Goal: Transaction & Acquisition: Purchase product/service

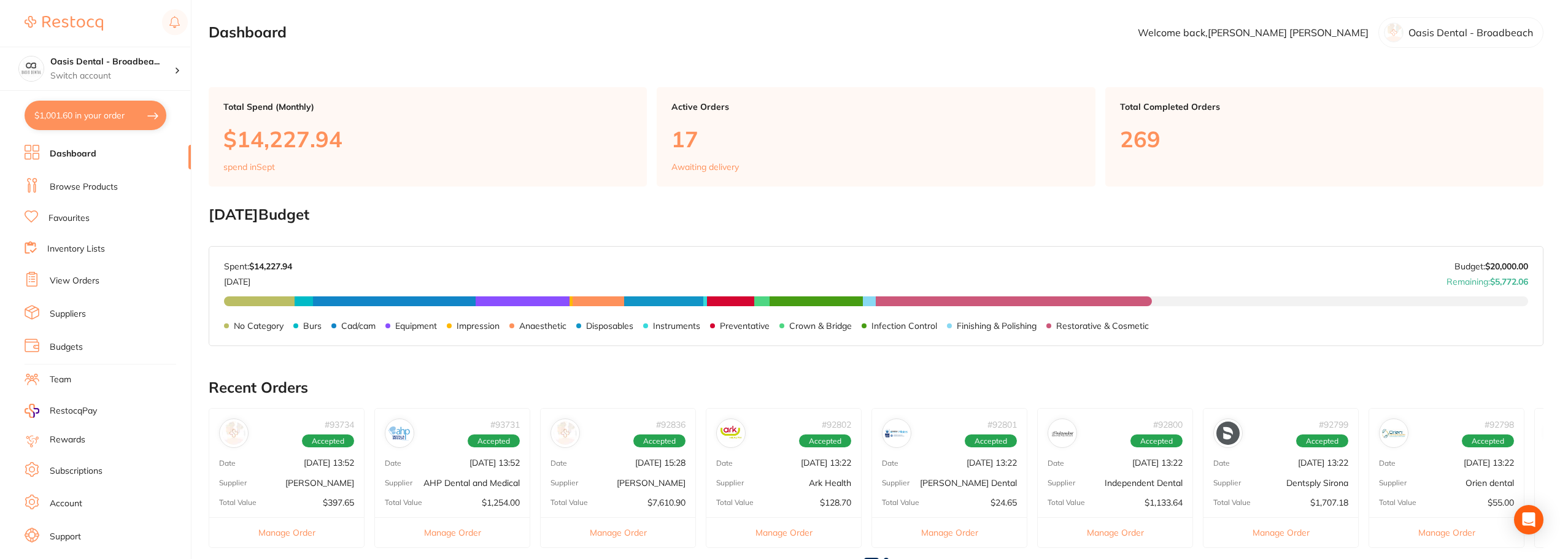
click at [89, 283] on link "View Orders" at bounding box center [74, 281] width 49 height 12
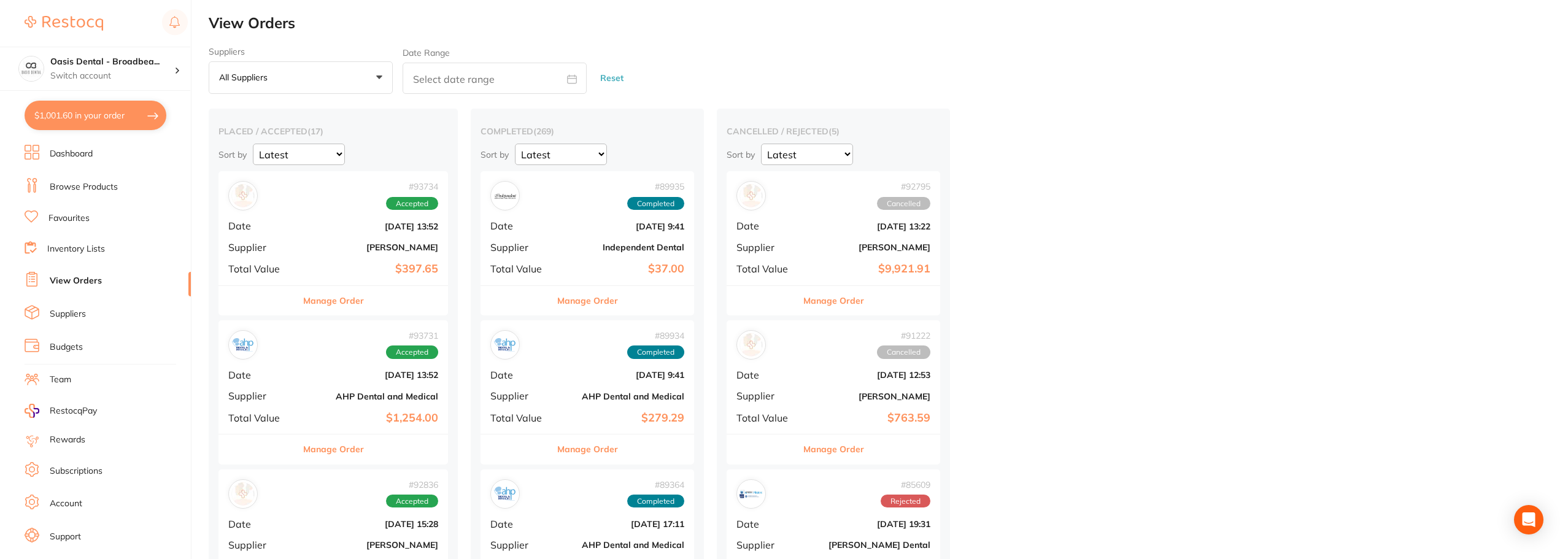
click at [97, 191] on link "Browse Products" at bounding box center [83, 187] width 68 height 12
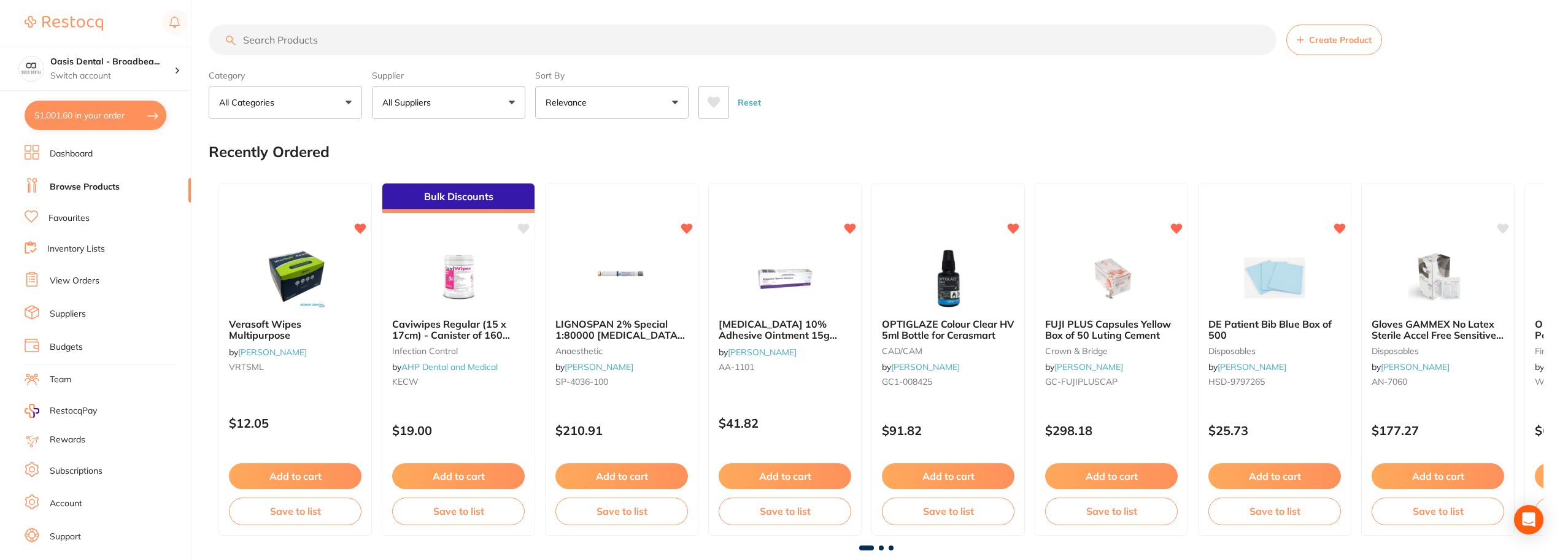
click at [350, 50] on input "search" at bounding box center [742, 40] width 1067 height 31
paste input "HF-SSC-LRD3"
type input "HF-SSC-LRD3"
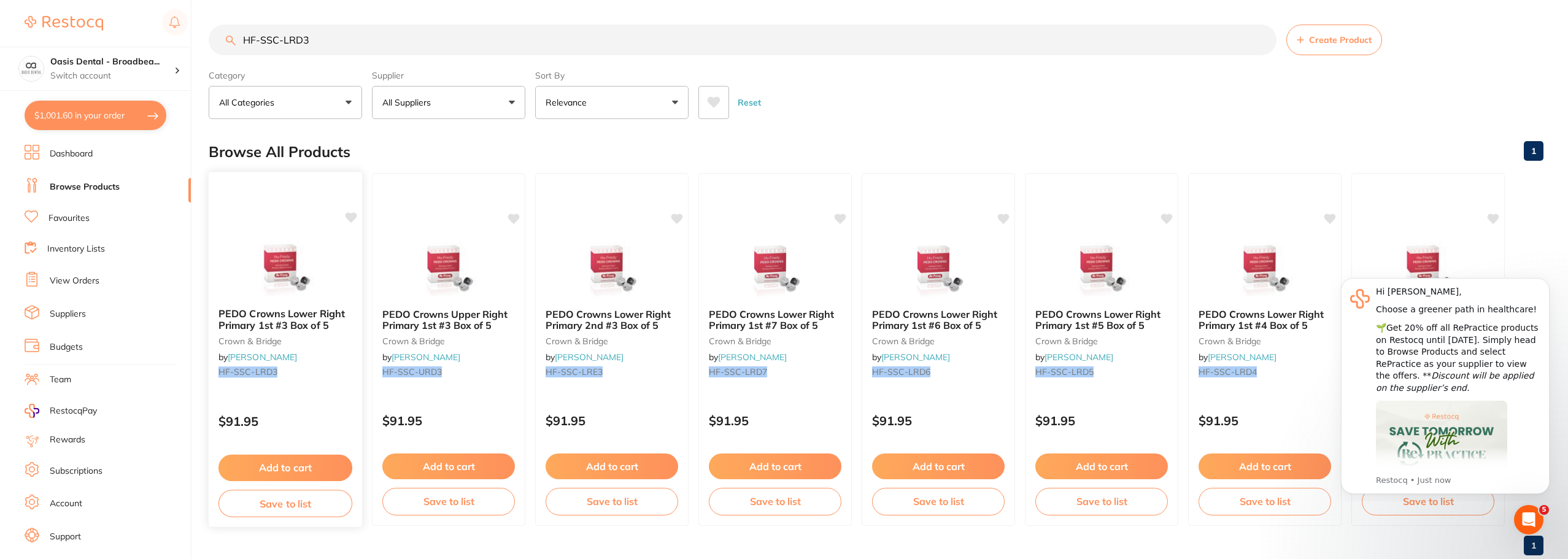
click at [312, 268] on img at bounding box center [285, 267] width 80 height 62
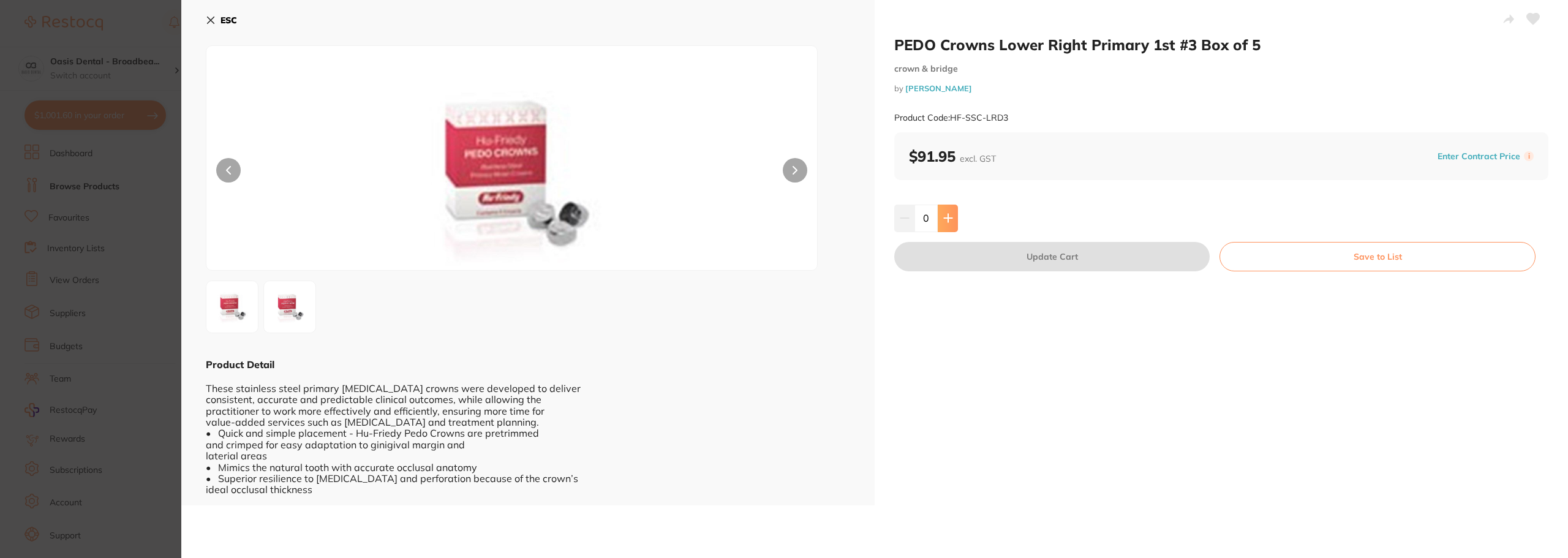
click at [950, 215] on icon at bounding box center [948, 218] width 10 height 10
type input "1"
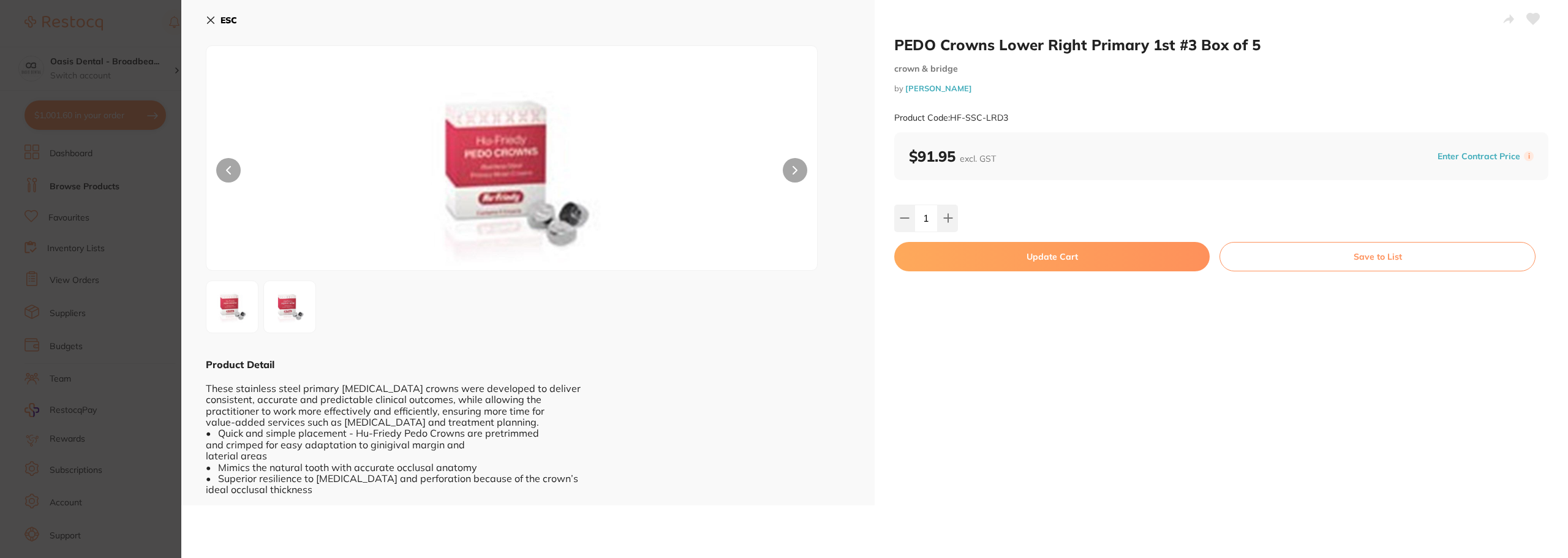
click at [1096, 262] on button "Update Cart" at bounding box center [1052, 257] width 315 height 29
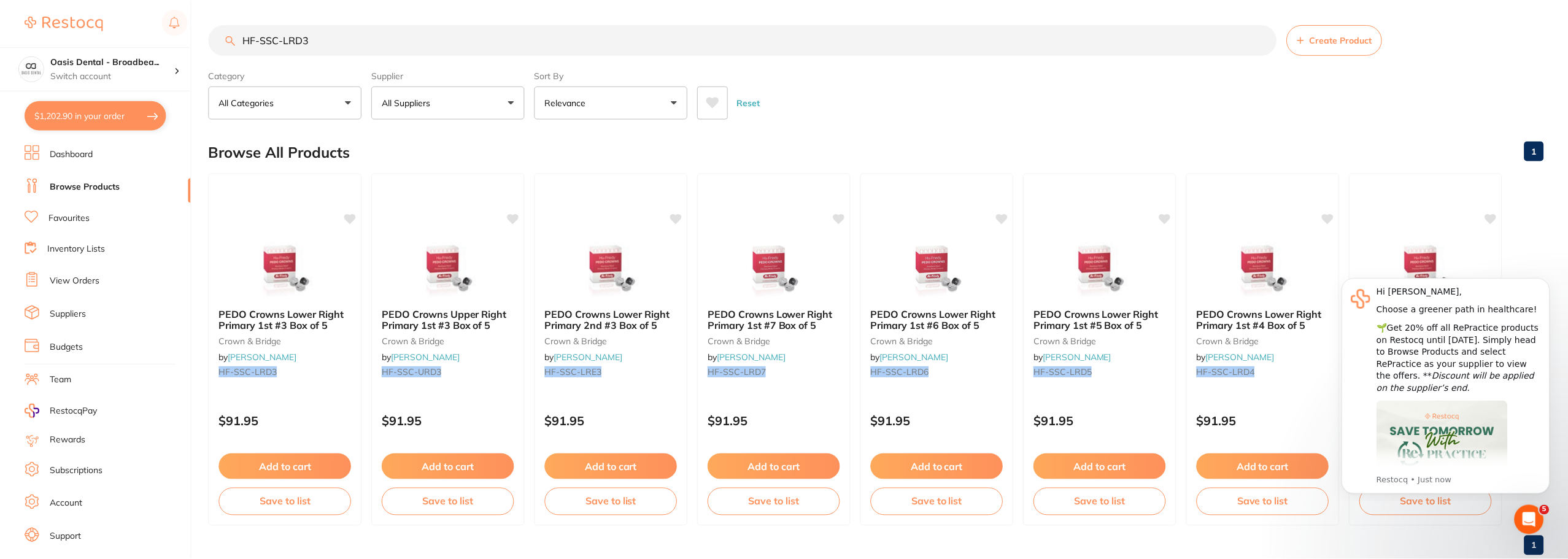
scroll to position [4, 0]
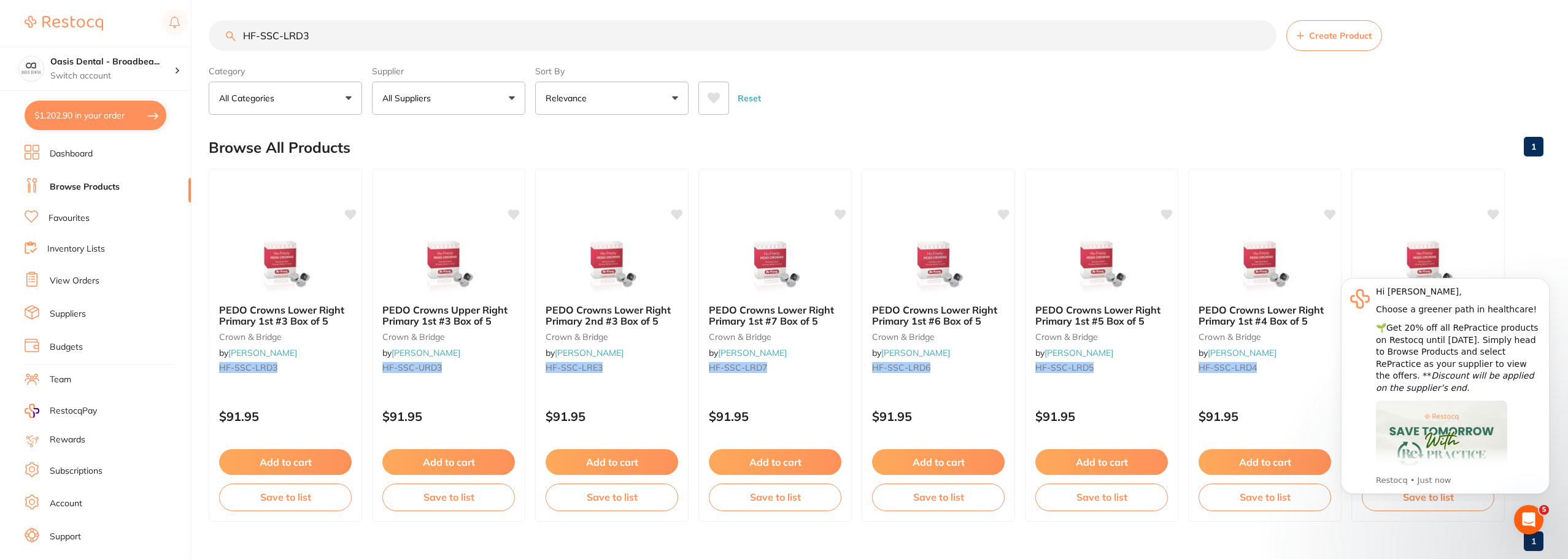
drag, startPoint x: 332, startPoint y: 38, endPoint x: 194, endPoint y: 40, distance: 138.0
click at [194, 40] on div "$1,202.90 Oasis Dental - Broadbea... Switch account Oasis Dental - Broadbeach $…" at bounding box center [784, 275] width 1568 height 559
paste input "URD5"
type input "HF-SSC-URD5"
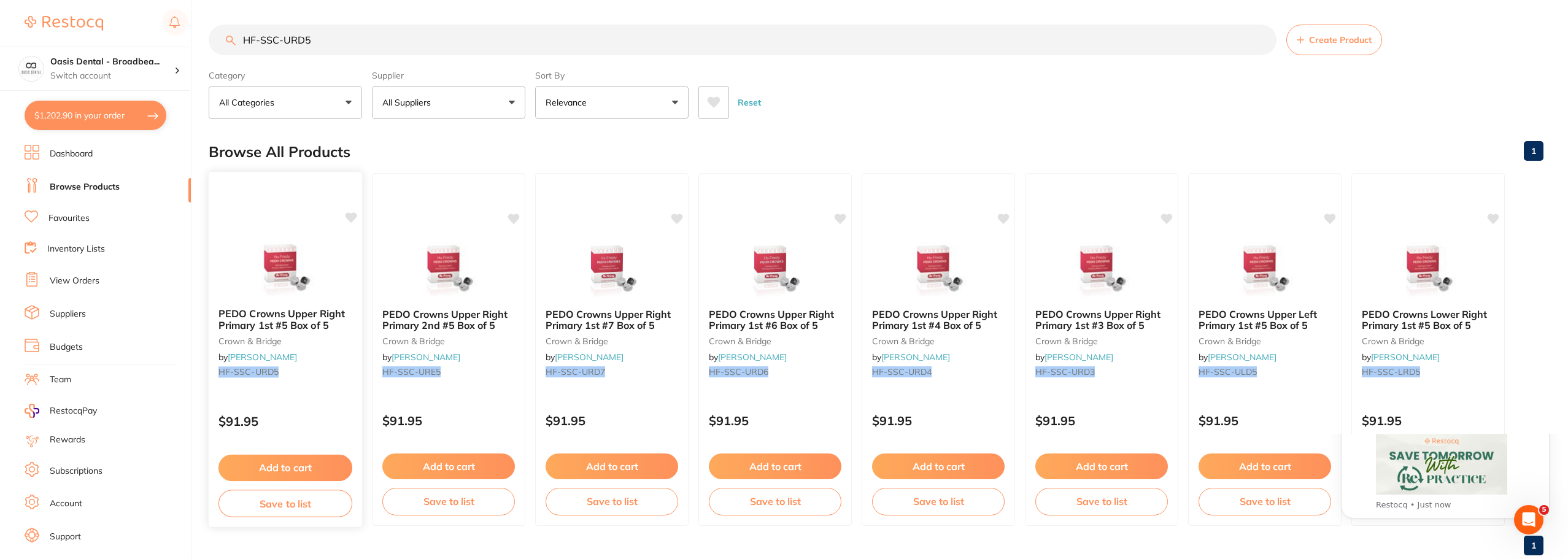
scroll to position [0, 0]
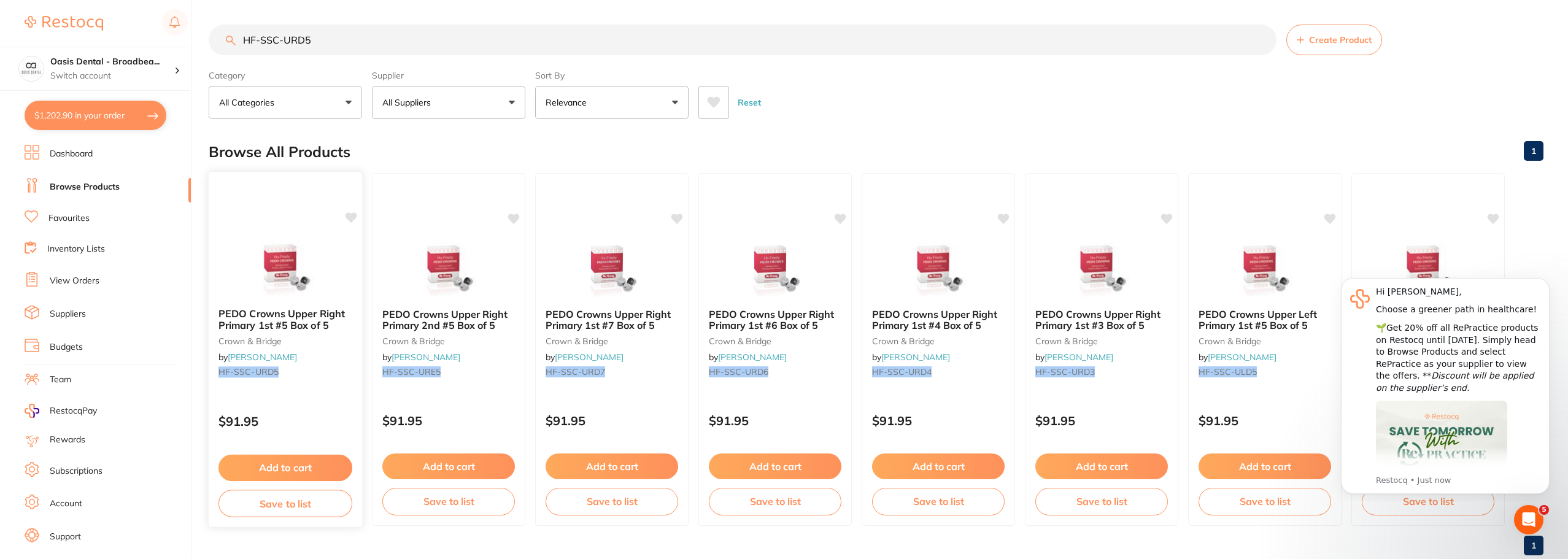
click at [305, 472] on button "Add to cart" at bounding box center [285, 468] width 134 height 27
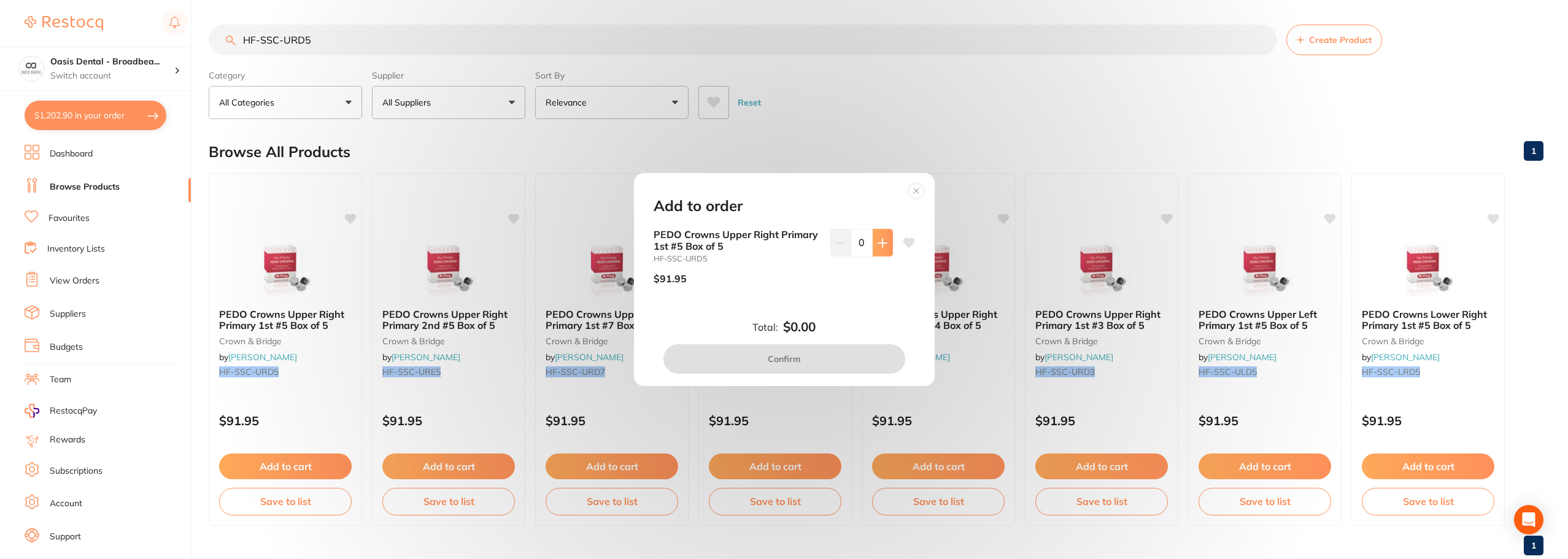
click at [872, 243] on button at bounding box center [882, 242] width 20 height 27
type input "1"
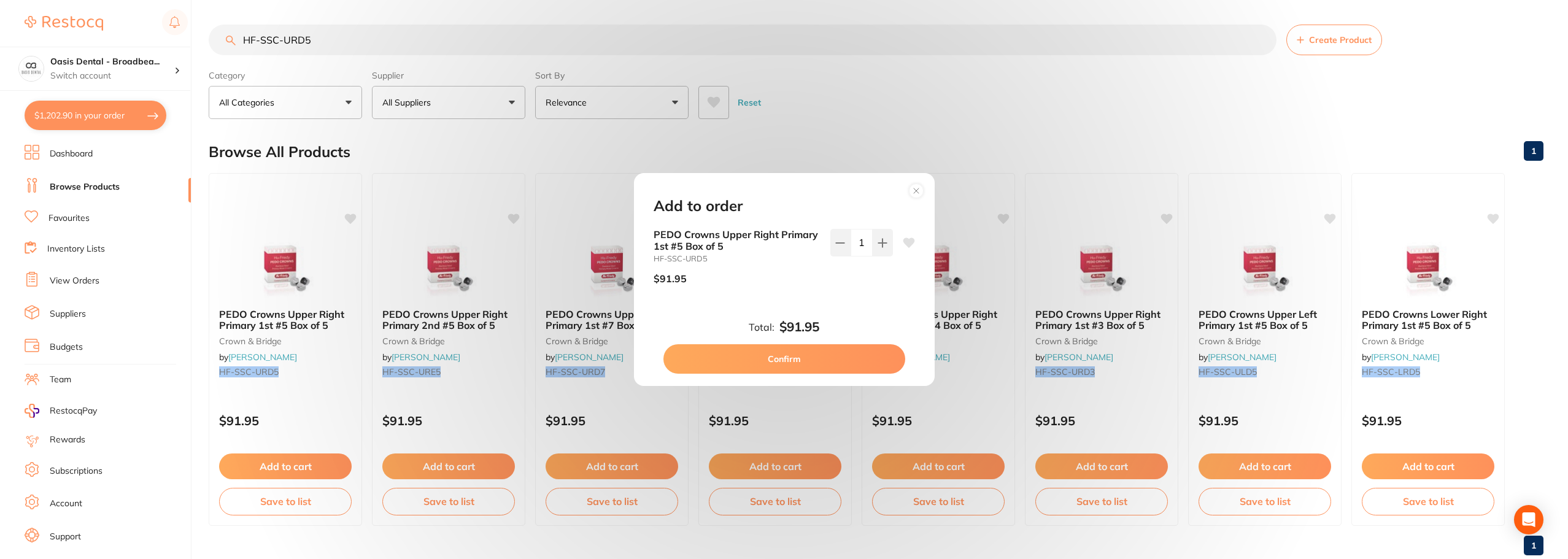
click at [832, 355] on button "Confirm" at bounding box center [784, 359] width 242 height 29
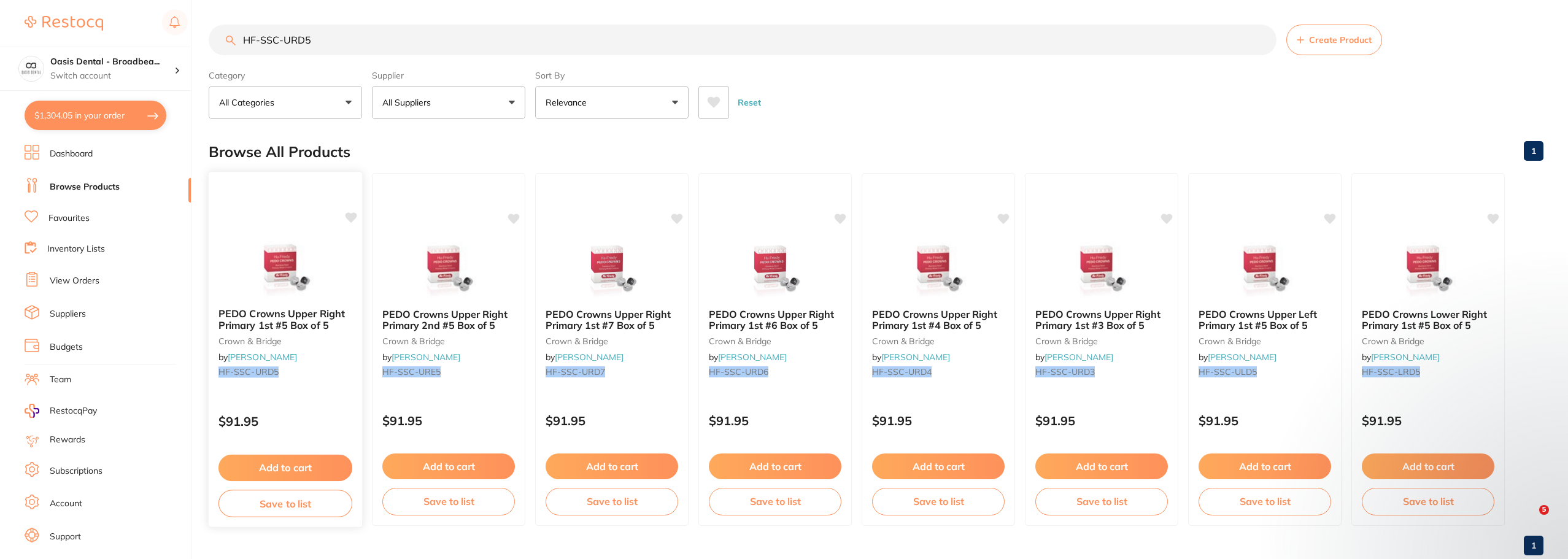
click at [350, 216] on icon at bounding box center [351, 218] width 11 height 11
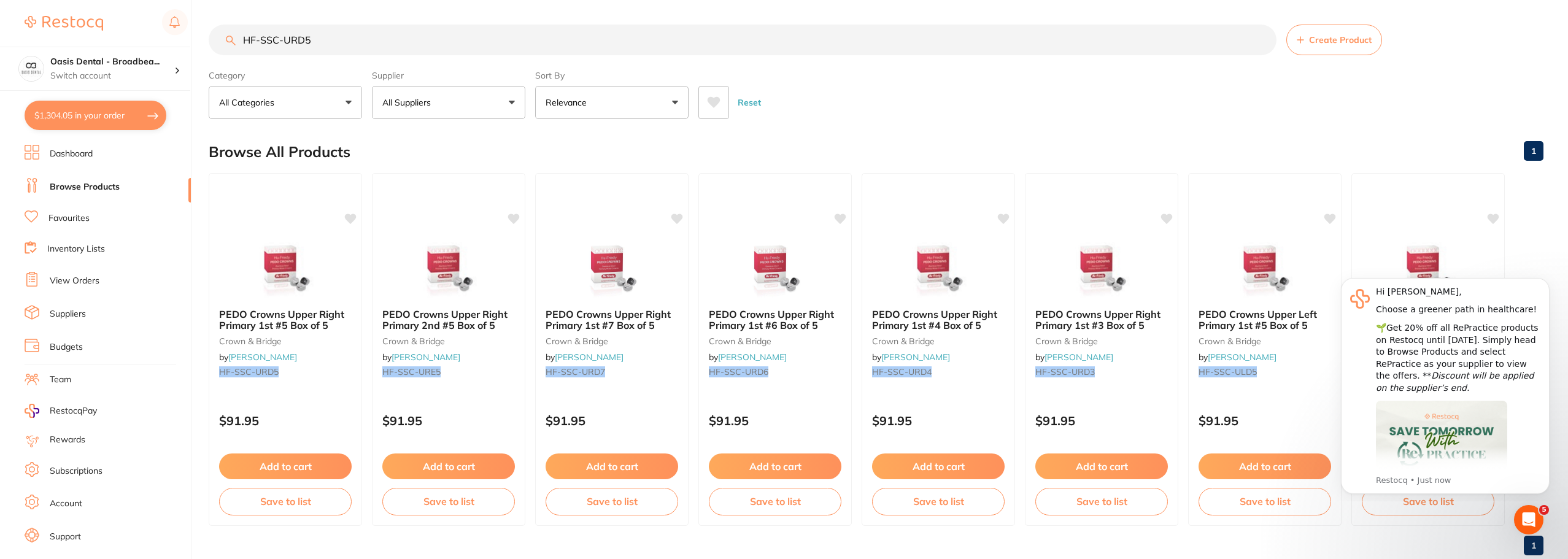
click at [115, 110] on button "$1,304.05 in your order" at bounding box center [95, 116] width 142 height 29
checkbox input "true"
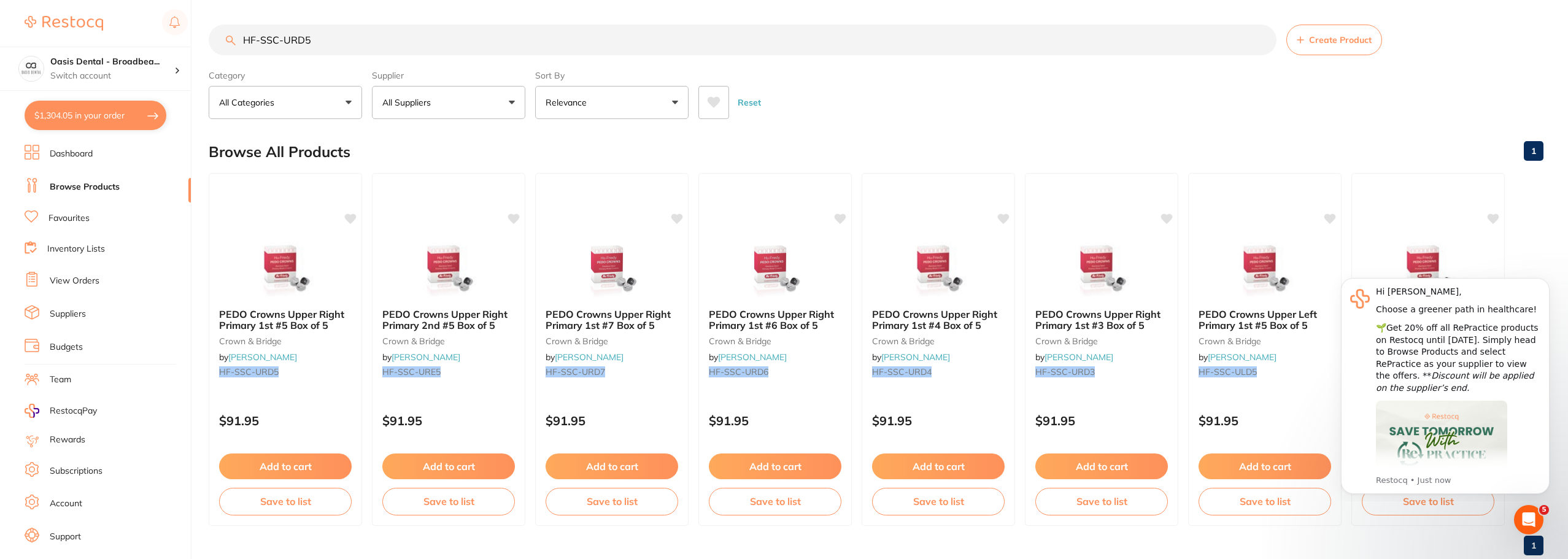
checkbox input "true"
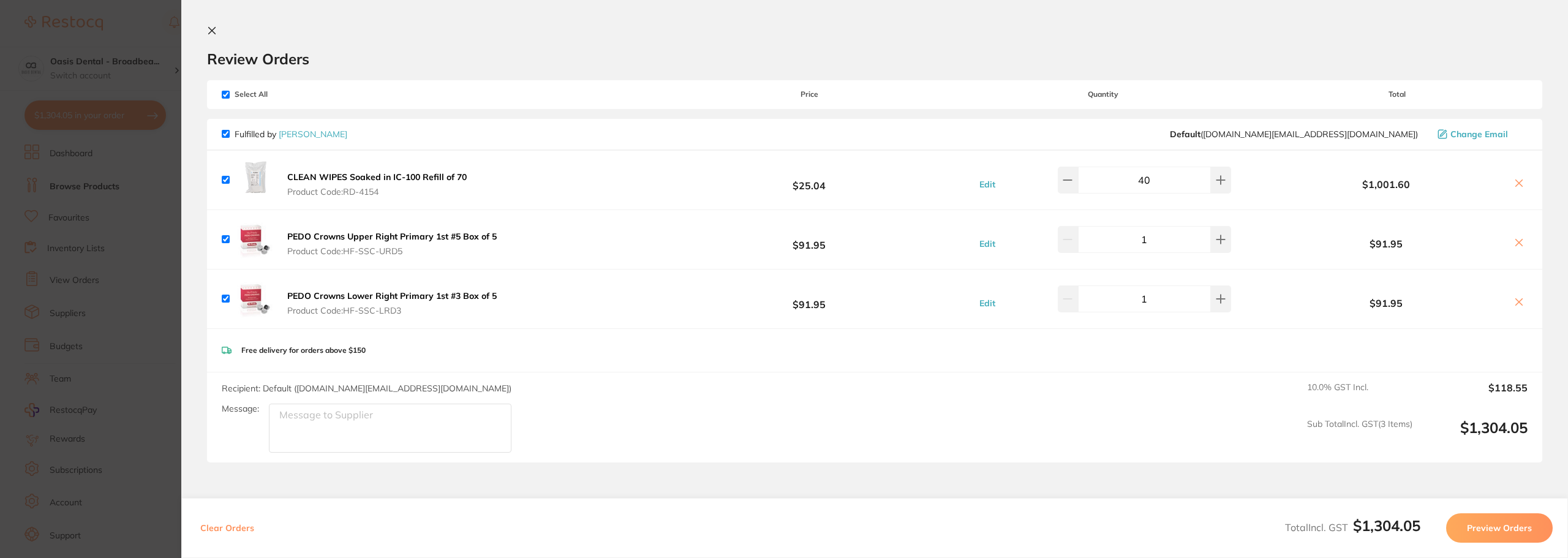
click at [1514, 183] on icon at bounding box center [1519, 183] width 10 height 10
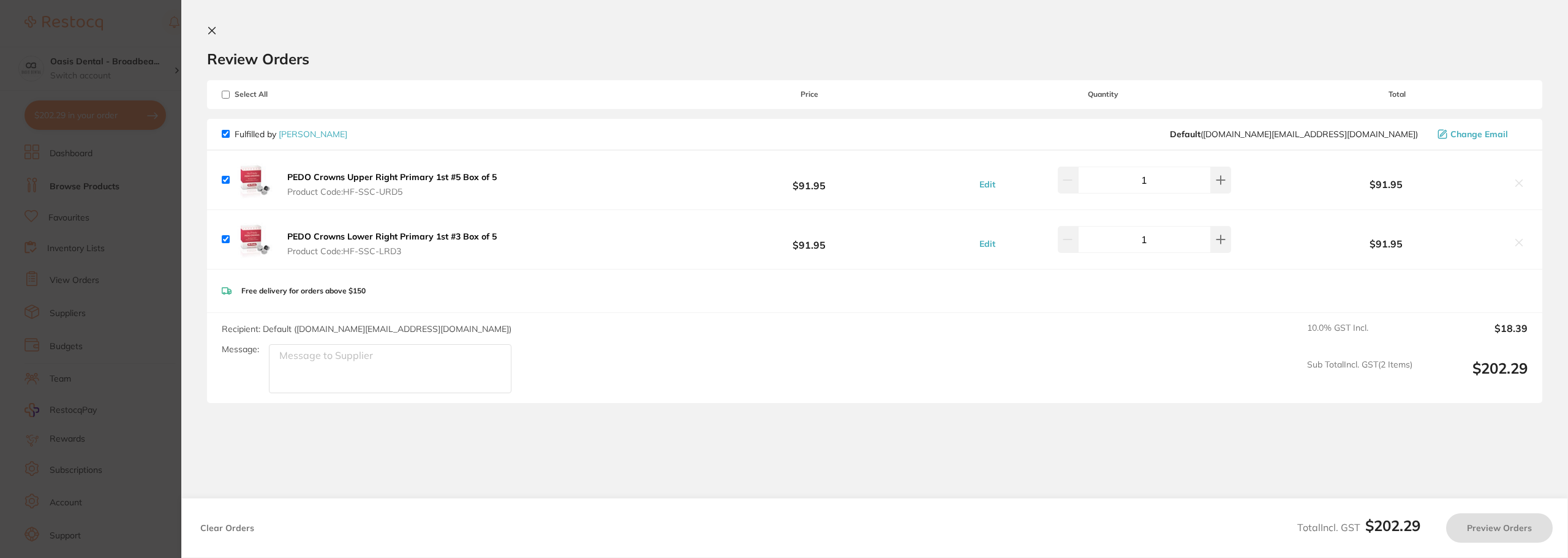
checkbox input "true"
click at [375, 178] on b "PEDO Crowns Upper Right Primary 1st #5 Box of 5" at bounding box center [392, 177] width 209 height 11
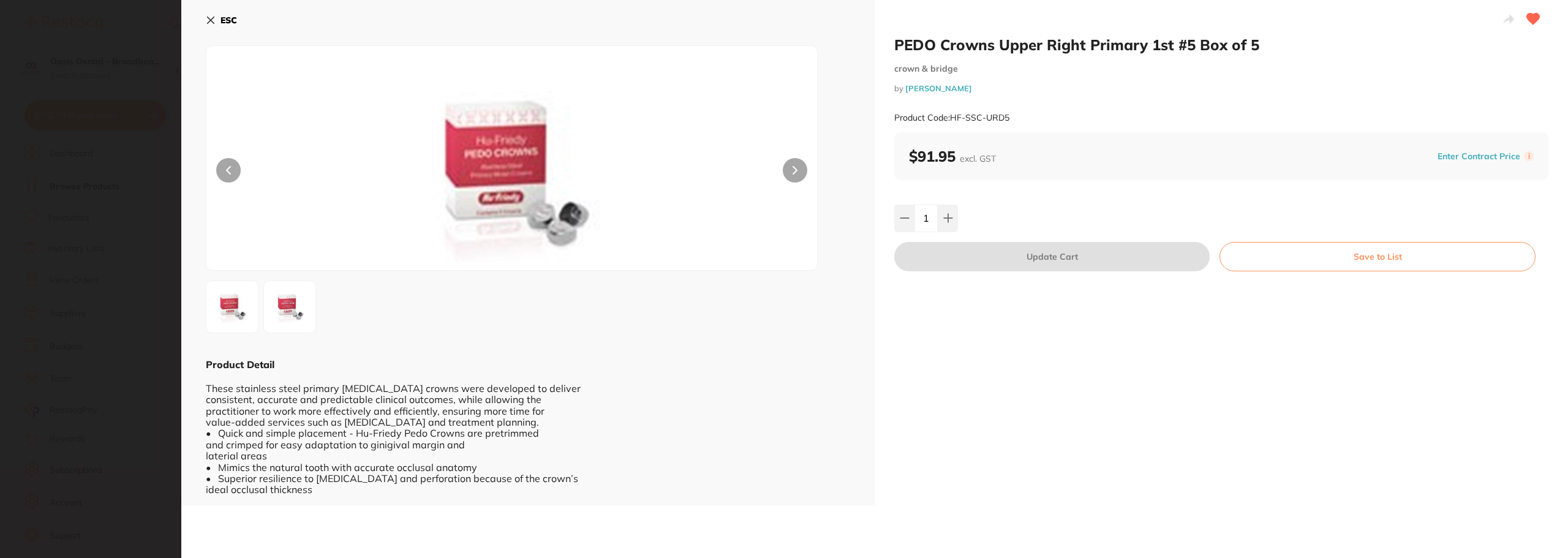
click at [209, 21] on icon at bounding box center [211, 20] width 10 height 10
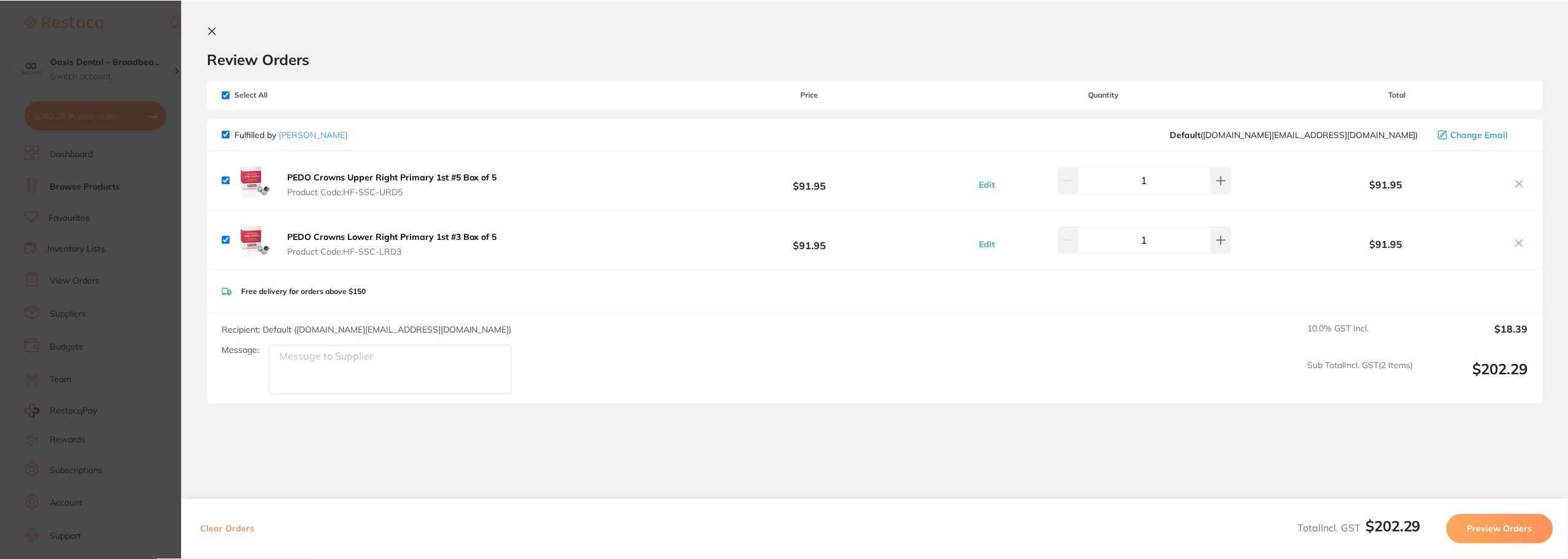
scroll to position [4, 0]
click at [376, 239] on b "PEDO Crowns Lower Right Primary 1st #3 Box of 5" at bounding box center [393, 237] width 210 height 11
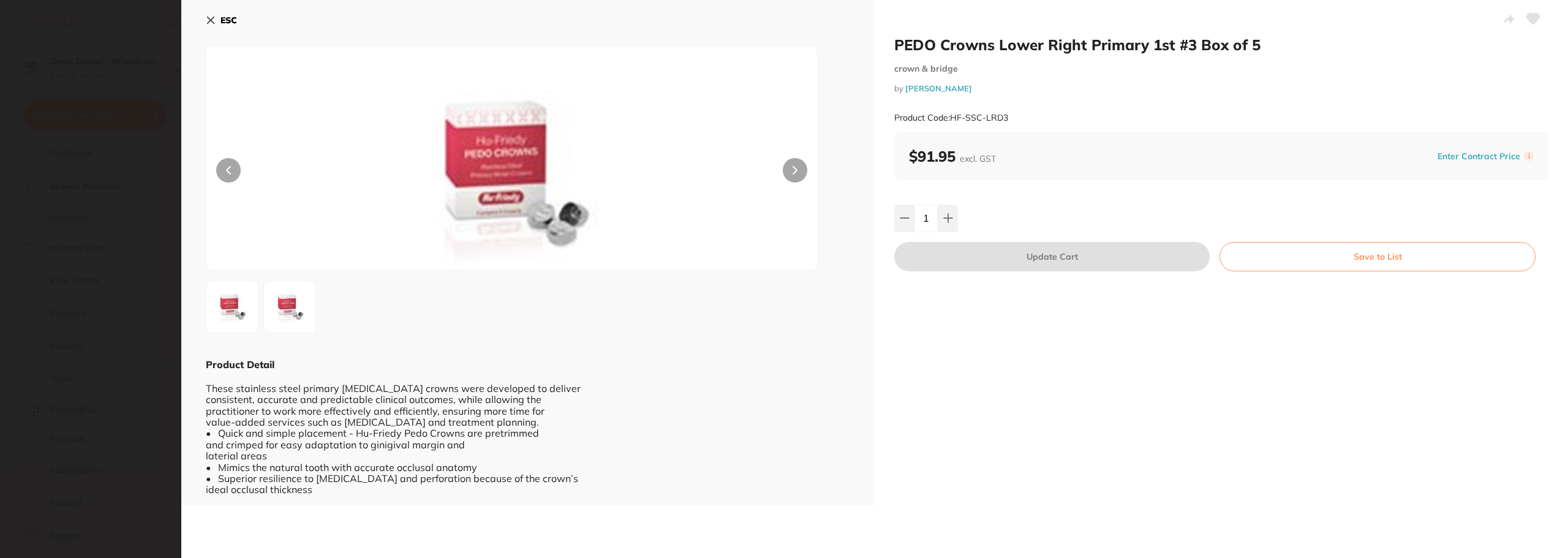
scroll to position [0, 0]
click at [1528, 17] on icon at bounding box center [1533, 19] width 13 height 11
click at [209, 18] on icon at bounding box center [211, 20] width 10 height 10
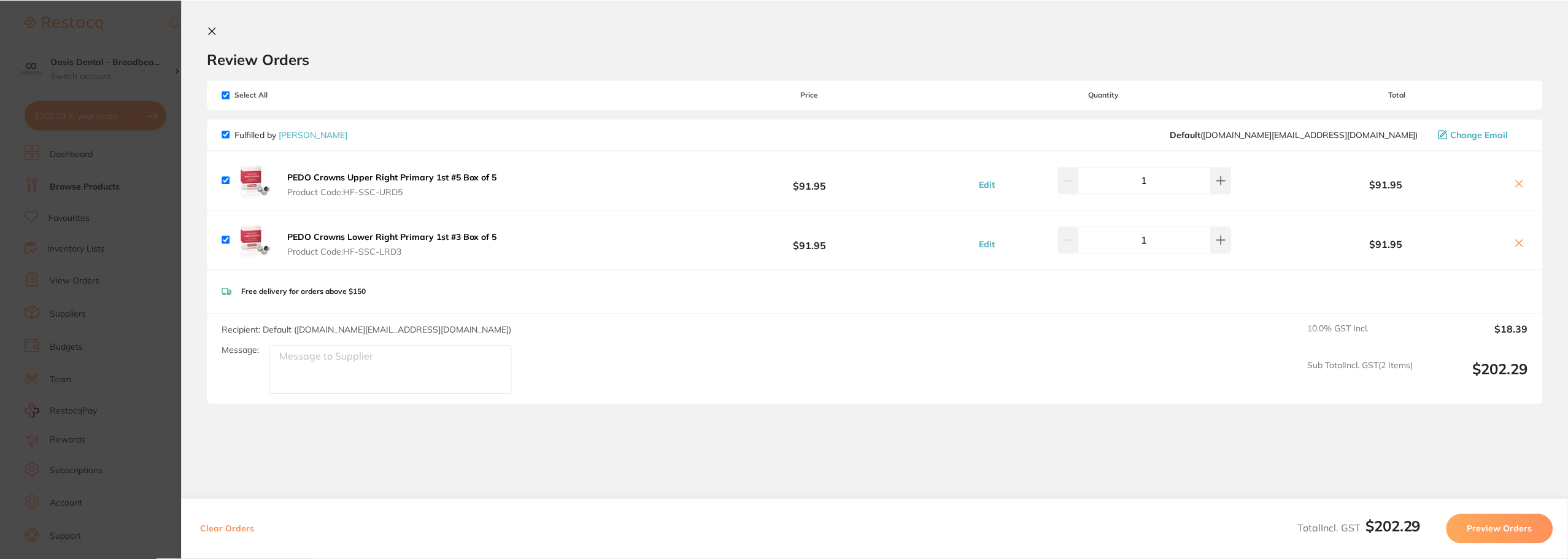
scroll to position [4, 0]
click at [1499, 528] on button "Preview Orders" at bounding box center [1499, 529] width 107 height 29
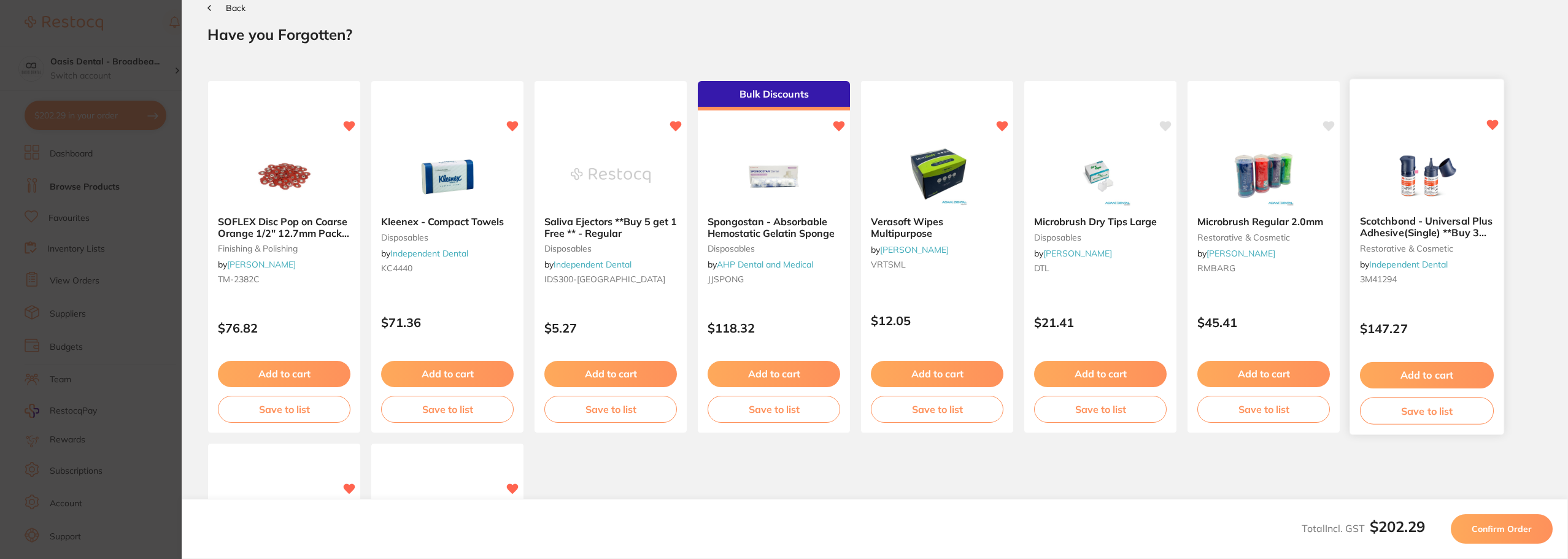
scroll to position [0, 0]
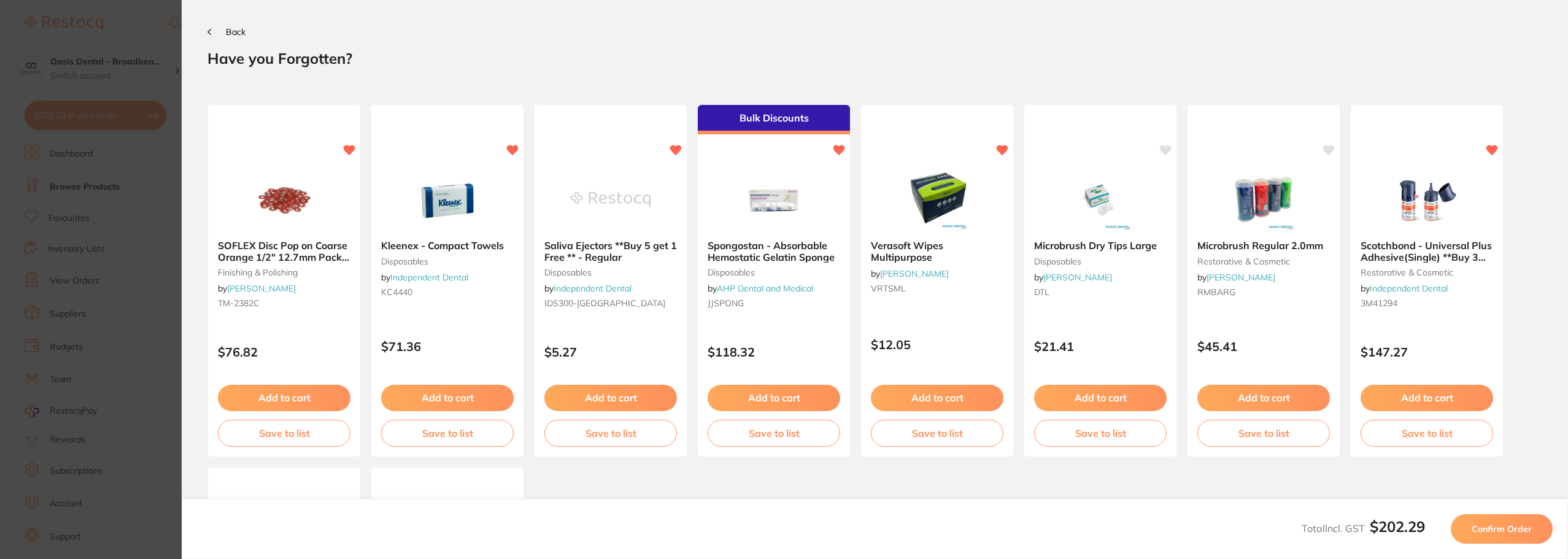
click at [203, 28] on section "Back Your orders are being processed and we will notify you once we have placed…" at bounding box center [874, 279] width 1386 height 559
click at [218, 27] on button "Back" at bounding box center [226, 31] width 38 height 10
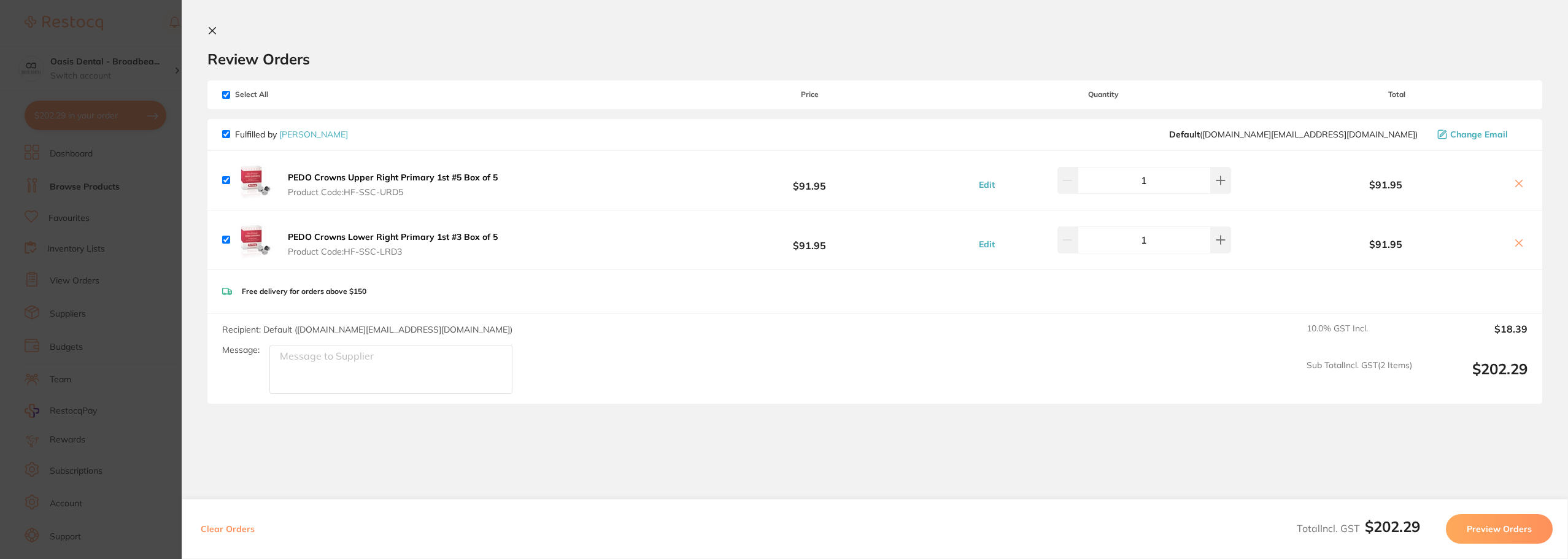
click at [1507, 528] on button "Preview Orders" at bounding box center [1499, 529] width 107 height 29
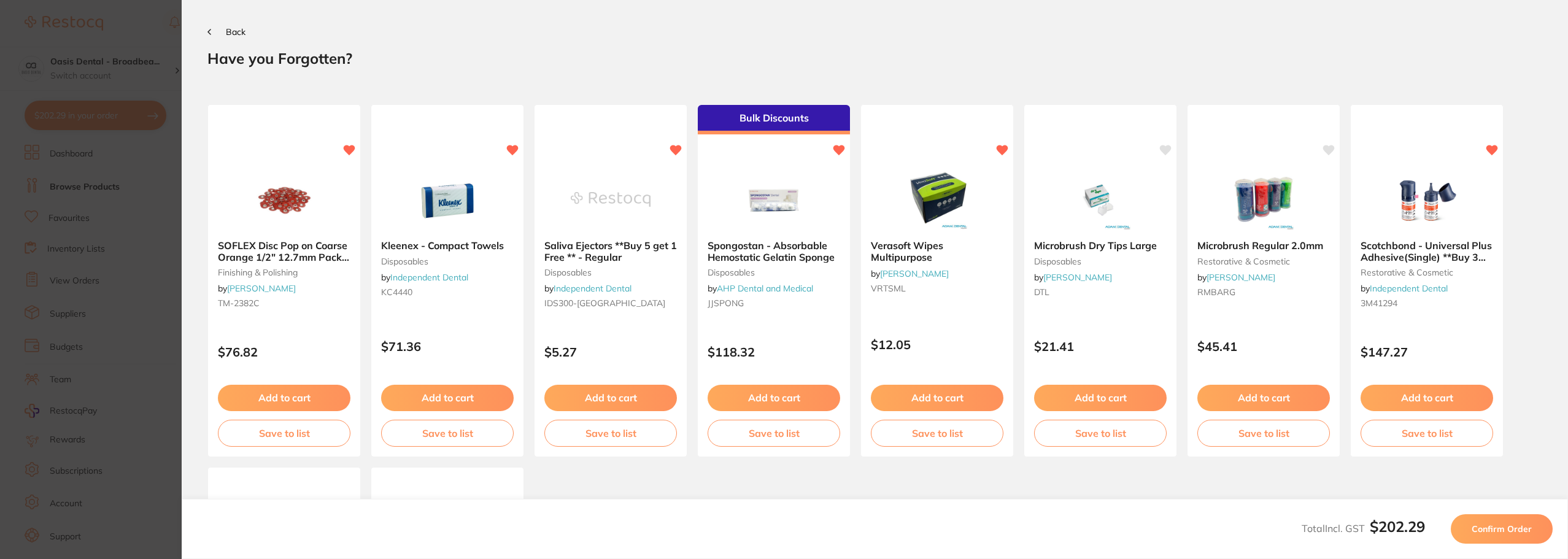
click at [1508, 530] on span "Confirm Order" at bounding box center [1501, 529] width 60 height 11
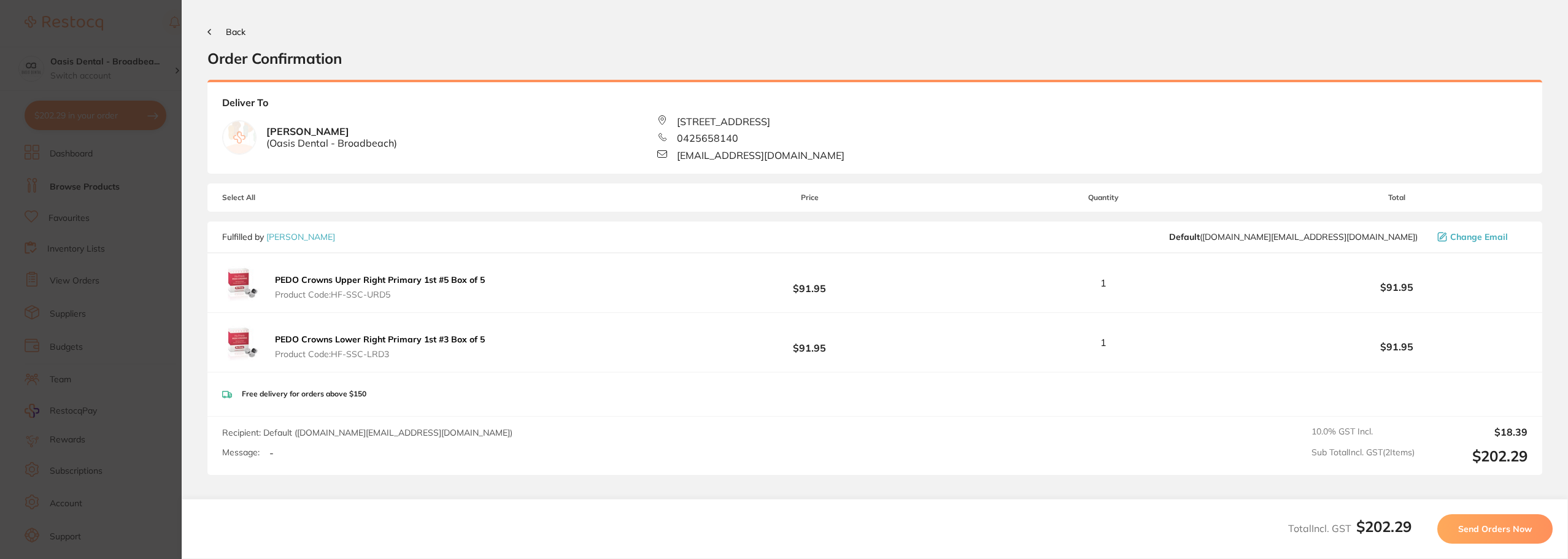
click at [1505, 528] on span "Send Orders Now" at bounding box center [1495, 529] width 73 height 11
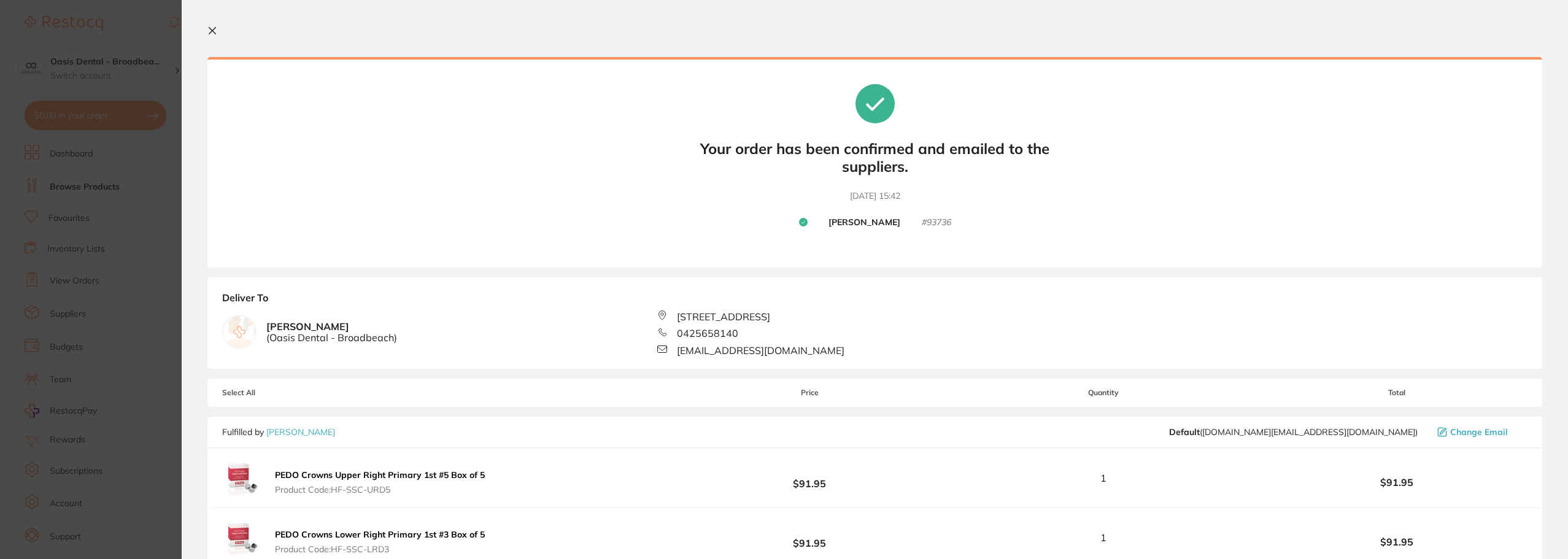
click at [209, 27] on icon at bounding box center [212, 31] width 10 height 10
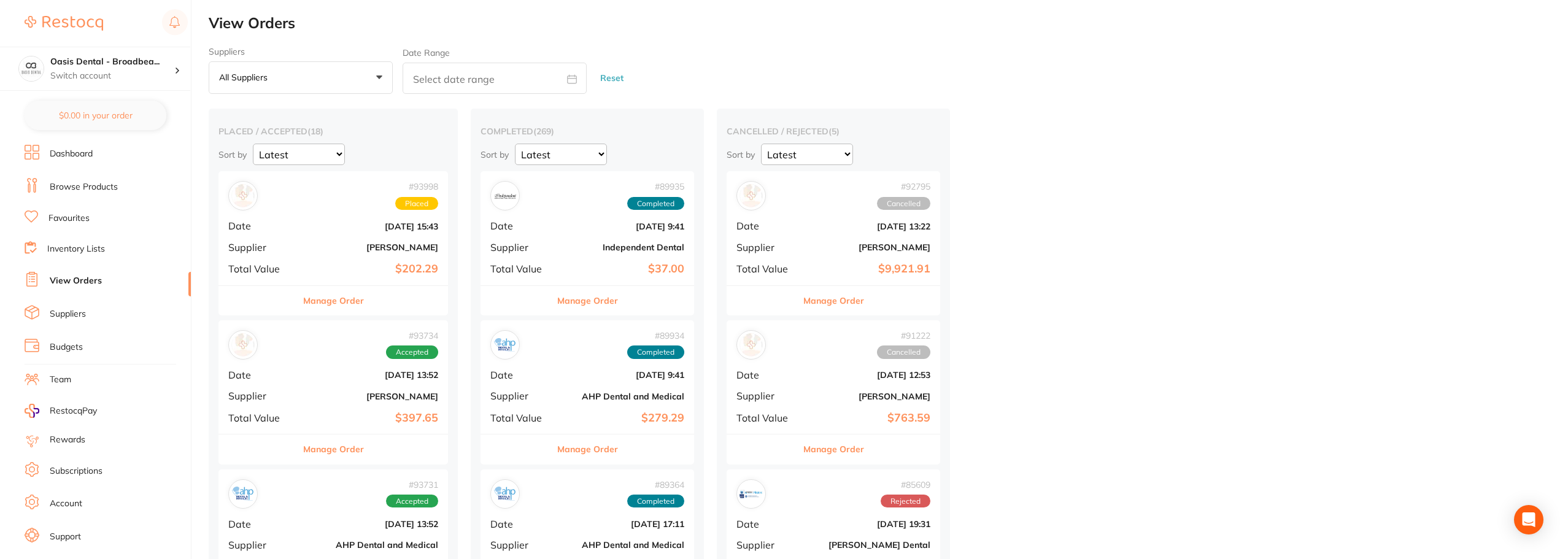
click at [103, 185] on link "Browse Products" at bounding box center [83, 187] width 68 height 12
